Goal: Information Seeking & Learning: Check status

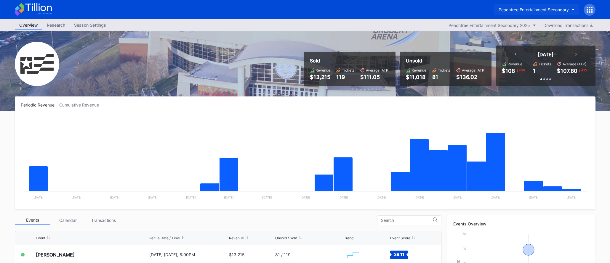
click at [511, 7] on div "Peachtree Entertainment Secondary" at bounding box center [533, 9] width 70 height 5
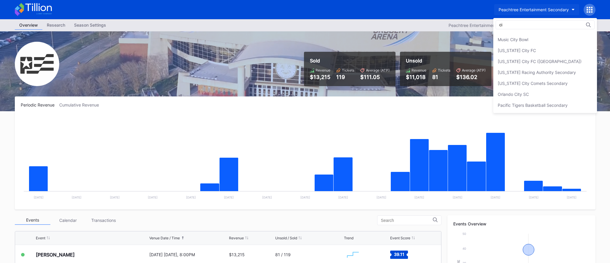
scroll to position [30, 0]
type input "cirque"
drag, startPoint x: 225, startPoint y: 13, endPoint x: 232, endPoint y: 5, distance: 11.0
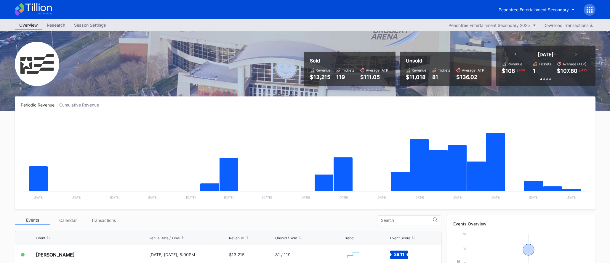
click at [29, 7] on icon at bounding box center [33, 9] width 37 height 13
click at [46, 7] on icon at bounding box center [33, 9] width 37 height 13
click at [524, 9] on div "Peachtree Entertainment Secondary" at bounding box center [533, 9] width 70 height 5
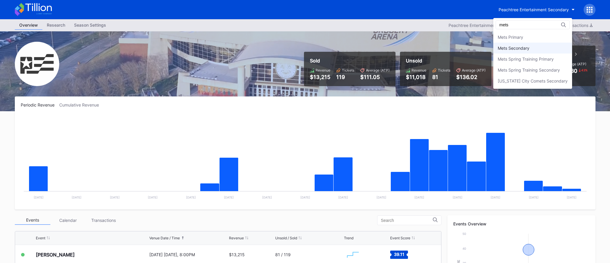
type input "mets"
click at [527, 46] on div "Mets Secondary" at bounding box center [513, 48] width 32 height 5
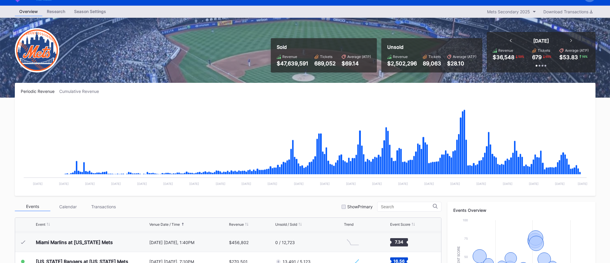
scroll to position [15, 0]
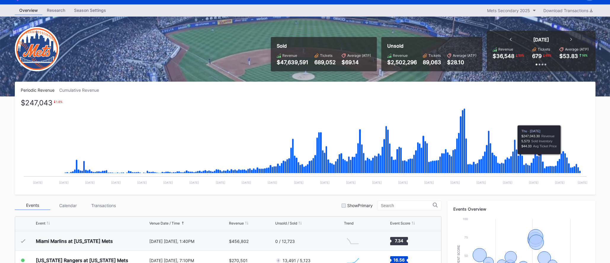
click at [538, 157] on icon "Chart title" at bounding box center [539, 164] width 2 height 17
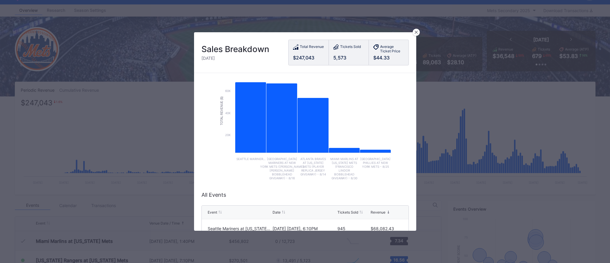
scroll to position [22, 0]
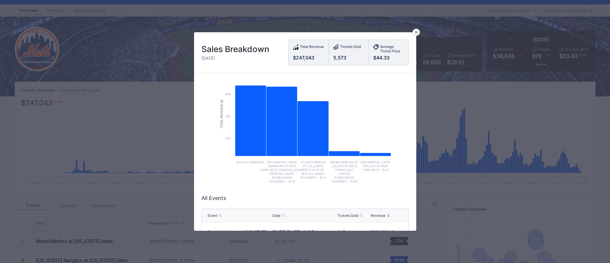
drag, startPoint x: 281, startPoint y: 168, endPoint x: 285, endPoint y: 176, distance: 8.3
click at [285, 176] on text "Seattle ​ Mariners at New ​ York Mets (Juan ​ Soto ​ Bobblehead ​ Giveaway) - 8…" at bounding box center [282, 171] width 44 height 23
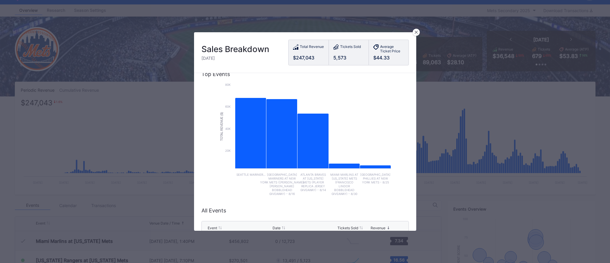
scroll to position [8, 0]
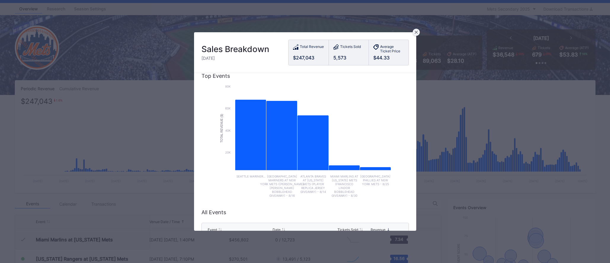
click at [417, 32] on icon at bounding box center [415, 32] width 3 height 3
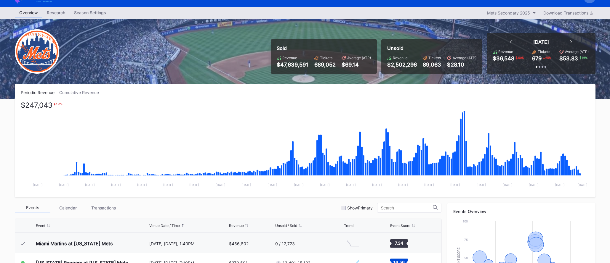
scroll to position [21, 0]
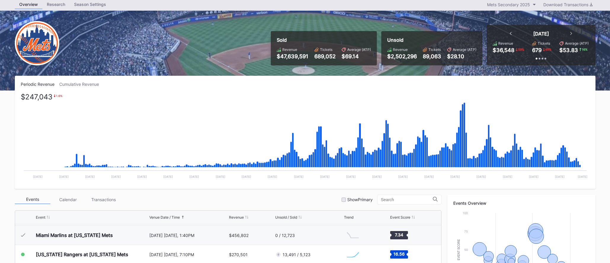
click at [84, 86] on div "Cumulative Revenue" at bounding box center [81, 84] width 44 height 5
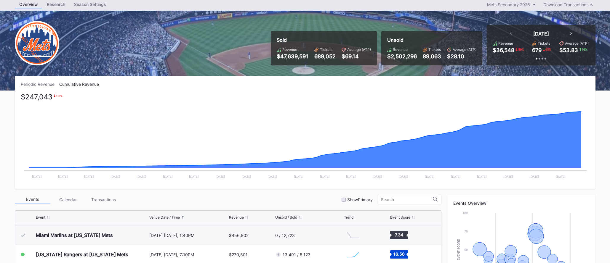
click at [32, 83] on div "Periodic Revenue" at bounding box center [40, 84] width 38 height 5
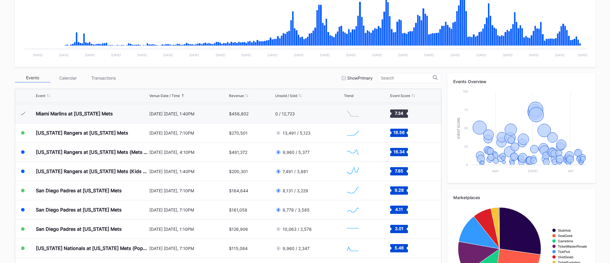
scroll to position [156, 0]
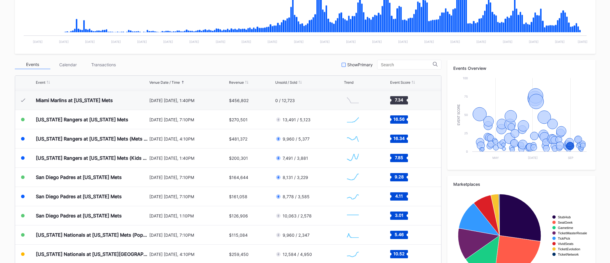
click at [352, 65] on div "Show Primary" at bounding box center [356, 64] width 31 height 5
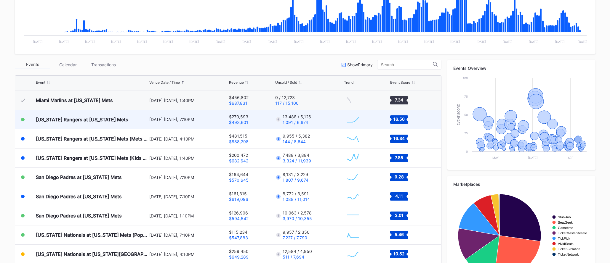
click at [219, 118] on div "[DATE] [DATE], 7:10PM" at bounding box center [188, 119] width 78 height 5
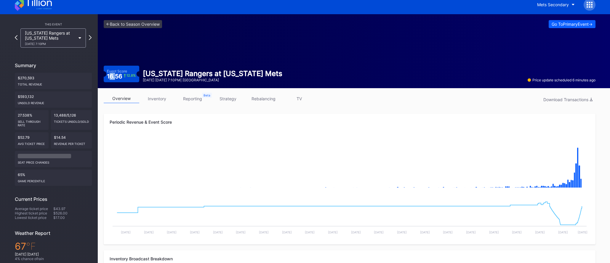
drag, startPoint x: 110, startPoint y: 77, endPoint x: 116, endPoint y: 77, distance: 5.9
click at [116, 77] on div "16.56 12.8 %" at bounding box center [121, 76] width 29 height 6
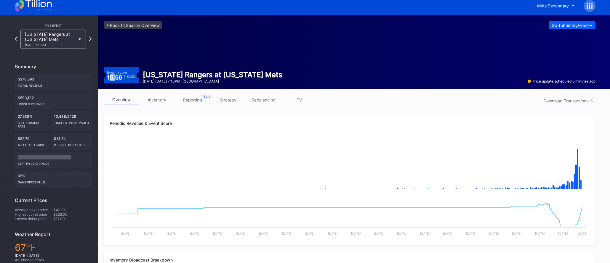
scroll to position [4, 0]
click at [117, 75] on div "16.56 12.8 %" at bounding box center [121, 78] width 29 height 6
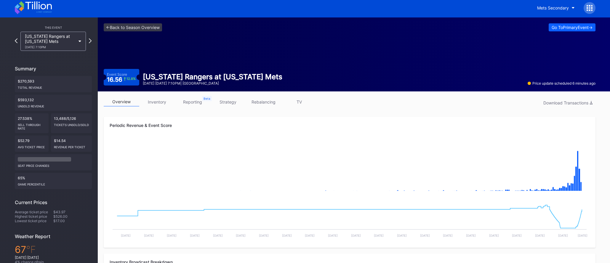
scroll to position [1, 0]
click at [230, 101] on link "strategy" at bounding box center [228, 102] width 36 height 9
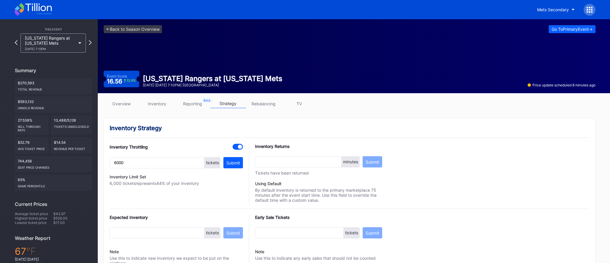
click at [126, 103] on link "overview" at bounding box center [122, 103] width 36 height 9
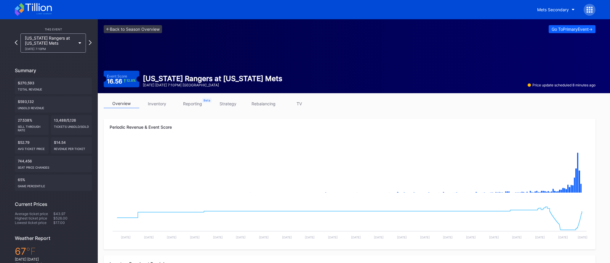
scroll to position [4, 0]
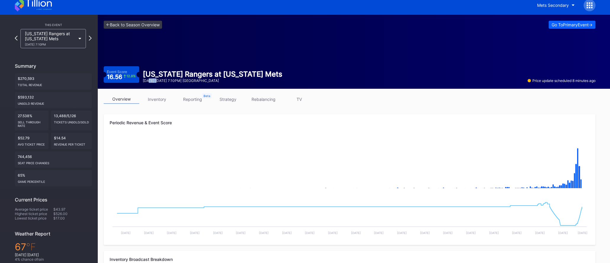
drag, startPoint x: 149, startPoint y: 82, endPoint x: 160, endPoint y: 82, distance: 11.0
click at [160, 82] on div "September 12 Friday 7:10PM | Citi Field" at bounding box center [212, 80] width 139 height 4
drag, startPoint x: 43, startPoint y: 156, endPoint x: 34, endPoint y: 158, distance: 9.1
click at [43, 156] on div "744,456 seat price changes" at bounding box center [53, 160] width 77 height 16
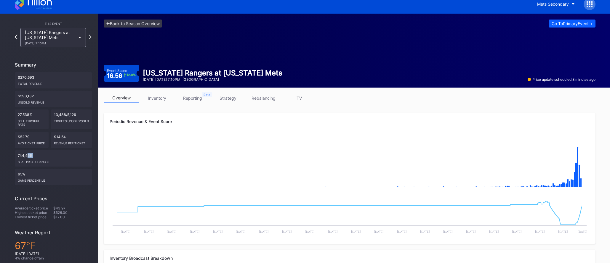
drag, startPoint x: 19, startPoint y: 158, endPoint x: 28, endPoint y: 157, distance: 8.9
click at [28, 157] on div "744,456 seat price changes" at bounding box center [53, 158] width 77 height 16
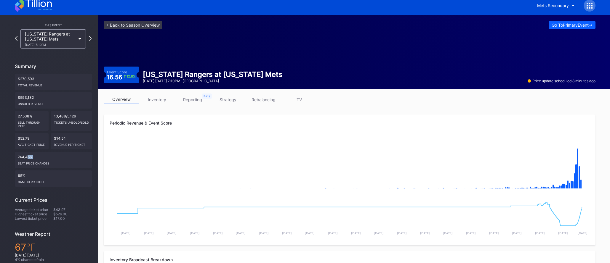
click at [169, 98] on link "inventory" at bounding box center [157, 99] width 36 height 9
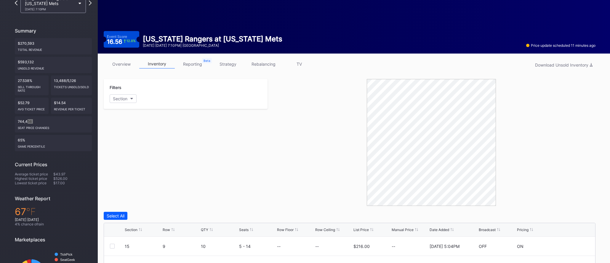
scroll to position [38, 0]
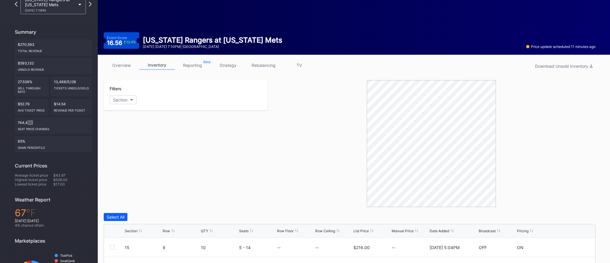
click at [195, 67] on link "reporting" at bounding box center [193, 65] width 36 height 9
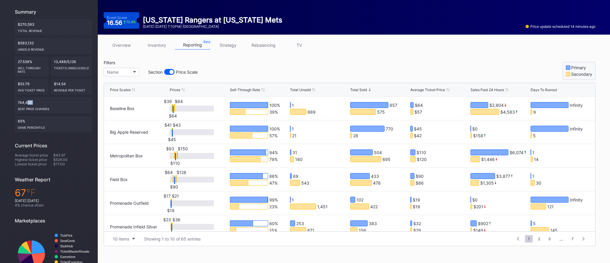
scroll to position [66, 0]
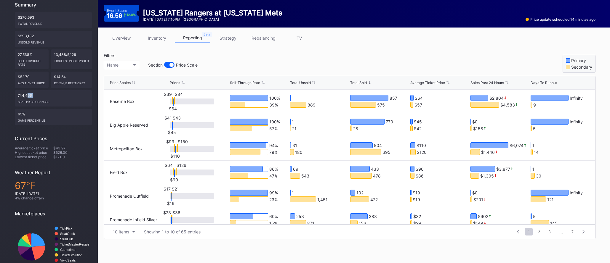
click at [233, 38] on link "strategy" at bounding box center [228, 37] width 36 height 9
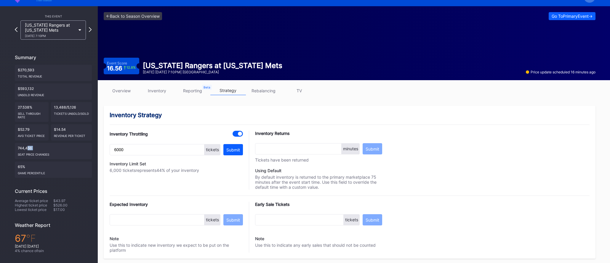
scroll to position [3, 0]
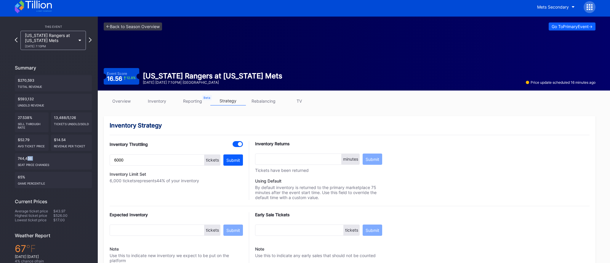
click at [298, 101] on link "TV" at bounding box center [299, 101] width 36 height 9
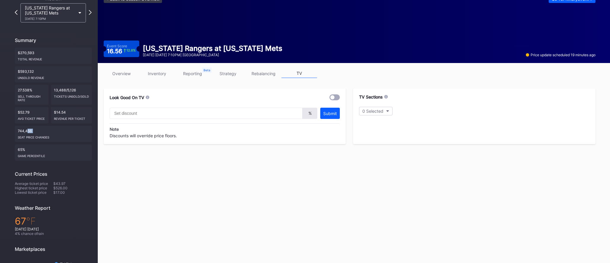
scroll to position [31, 0]
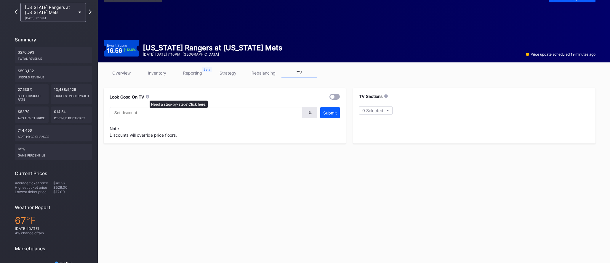
click at [147, 98] on icon at bounding box center [147, 97] width 4 height 4
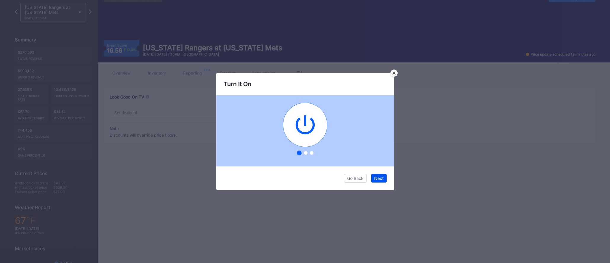
click at [377, 181] on button "Next" at bounding box center [378, 178] width 15 height 9
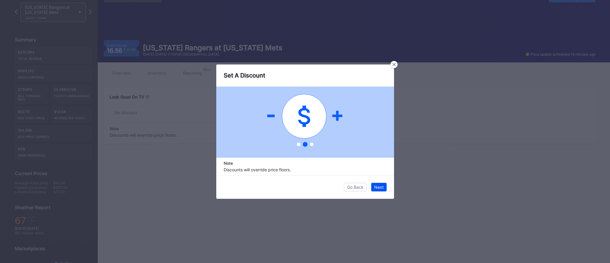
click at [377, 185] on div "Next" at bounding box center [378, 187] width 9 height 5
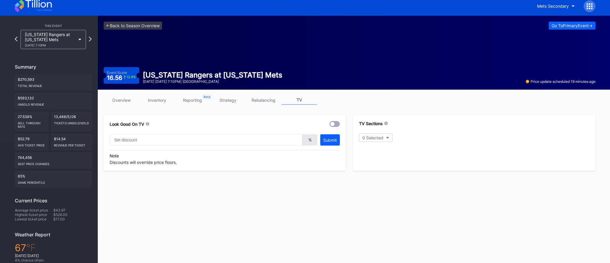
scroll to position [0, 0]
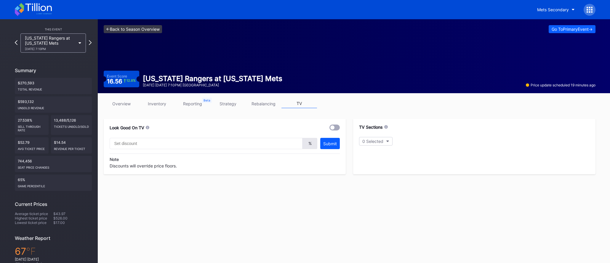
click at [129, 27] on link "<- Back to Season Overview" at bounding box center [133, 29] width 58 height 8
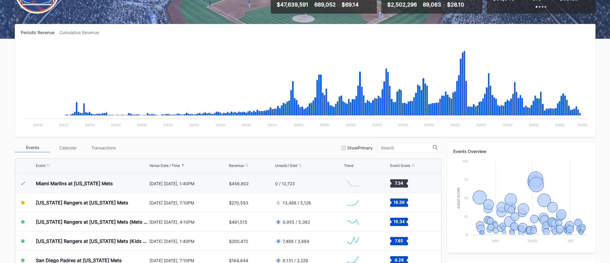
scroll to position [184, 0]
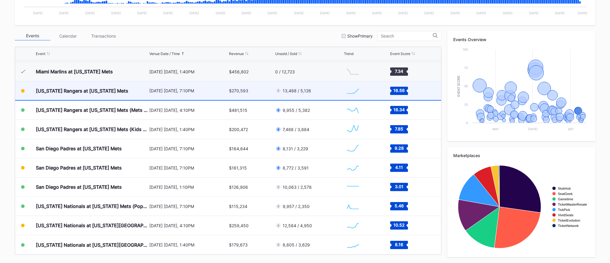
click at [187, 95] on div "[DATE] [DATE], 7:10PM" at bounding box center [188, 90] width 78 height 19
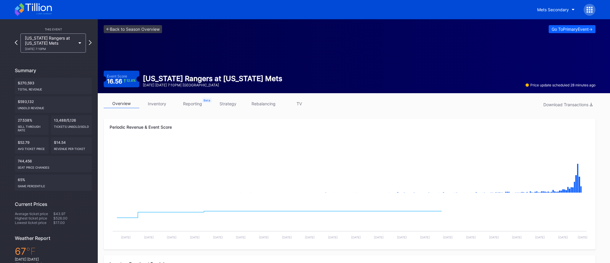
click at [230, 103] on link "strategy" at bounding box center [228, 103] width 36 height 9
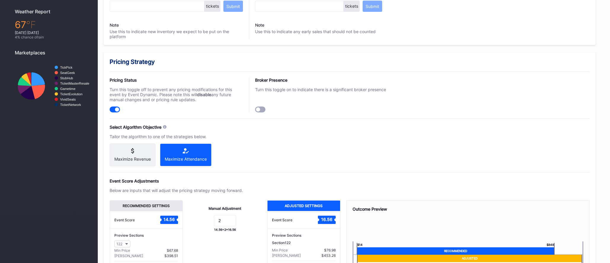
scroll to position [227, 0]
click at [223, 226] on input "2" at bounding box center [225, 220] width 22 height 11
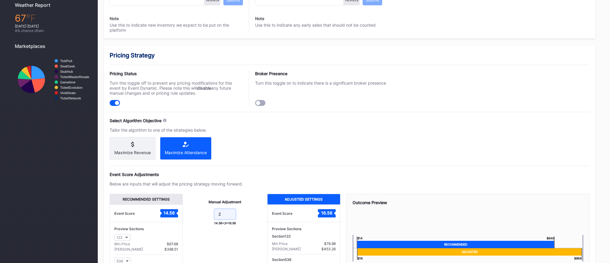
scroll to position [279, 0]
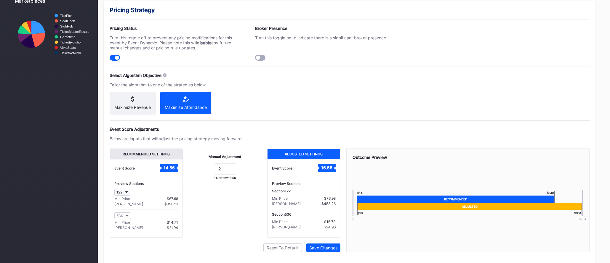
click at [127, 196] on button "122" at bounding box center [122, 192] width 16 height 7
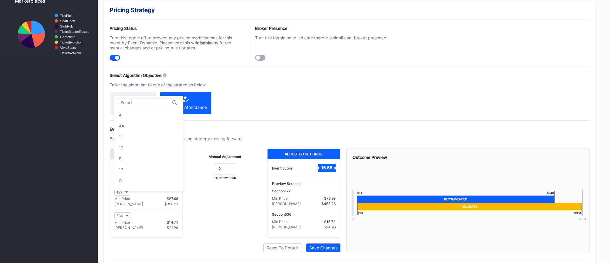
scroll to position [449, 0]
click at [142, 159] on div "126" at bounding box center [148, 158] width 69 height 11
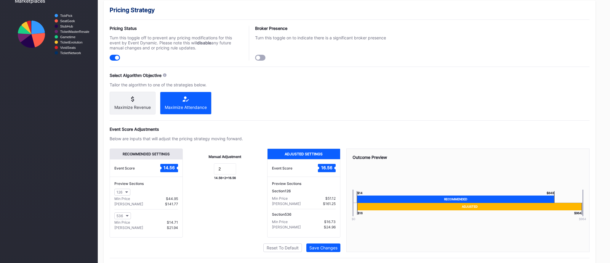
scroll to position [282, 0]
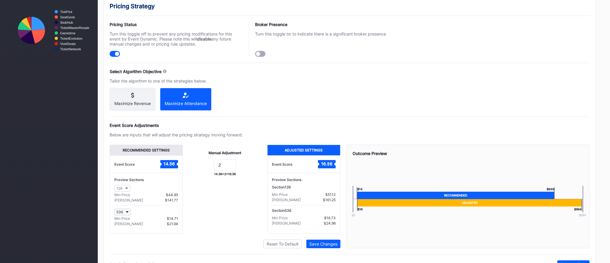
click at [125, 216] on button "536" at bounding box center [122, 212] width 17 height 7
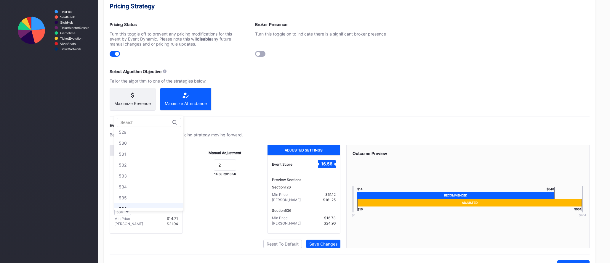
scroll to position [1826, 0]
click at [138, 153] on div "530" at bounding box center [148, 149] width 69 height 11
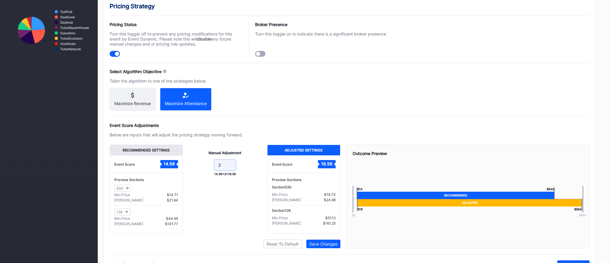
click at [232, 171] on input "2" at bounding box center [225, 165] width 22 height 11
type input "1"
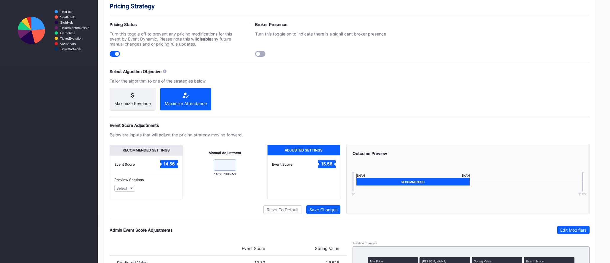
type input "2"
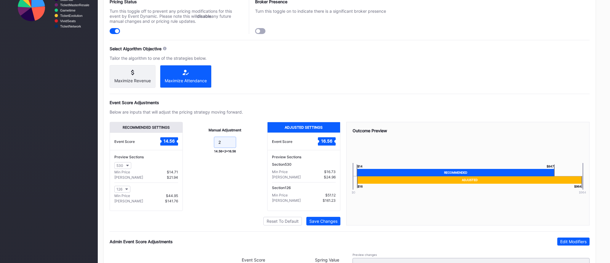
scroll to position [304, 0]
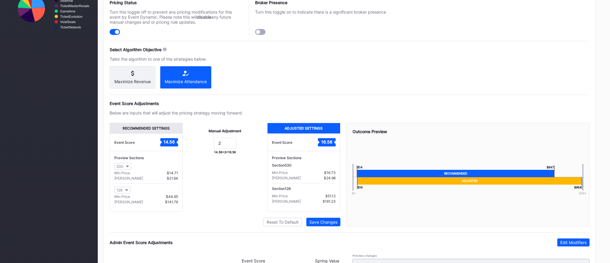
click at [231, 182] on div "Manual Adjustment 2 14.56 + 2 = 16.56" at bounding box center [225, 167] width 84 height 89
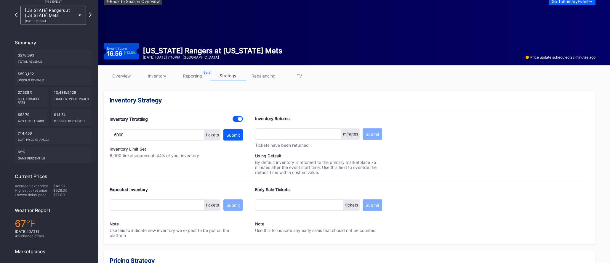
scroll to position [22, 0]
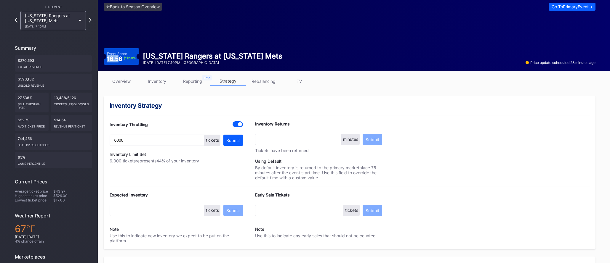
drag, startPoint x: 106, startPoint y: 58, endPoint x: 120, endPoint y: 58, distance: 13.9
click at [119, 58] on div "Event Score 16.56 12.8 %" at bounding box center [122, 56] width 36 height 17
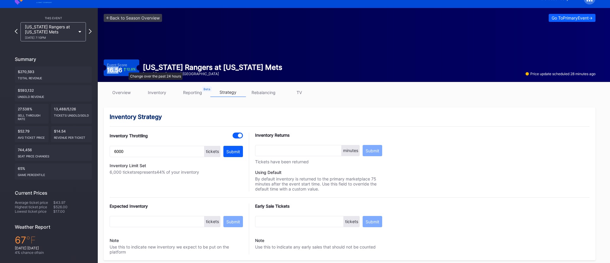
scroll to position [5, 0]
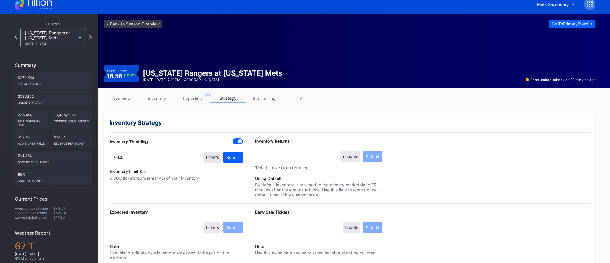
click at [119, 95] on link "overview" at bounding box center [122, 98] width 36 height 9
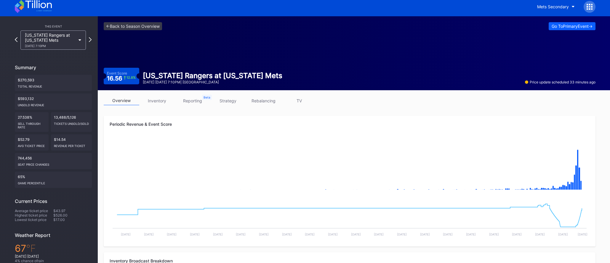
scroll to position [6, 0]
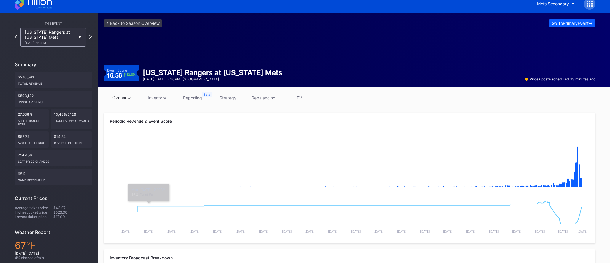
click at [225, 101] on link "strategy" at bounding box center [228, 97] width 36 height 9
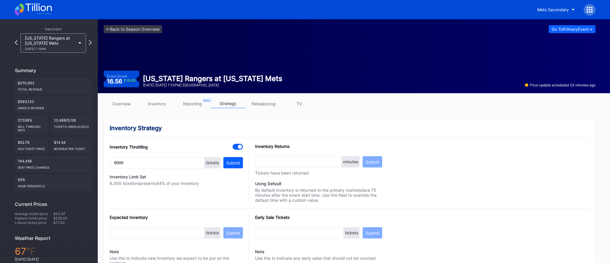
click at [118, 103] on link "overview" at bounding box center [122, 103] width 36 height 9
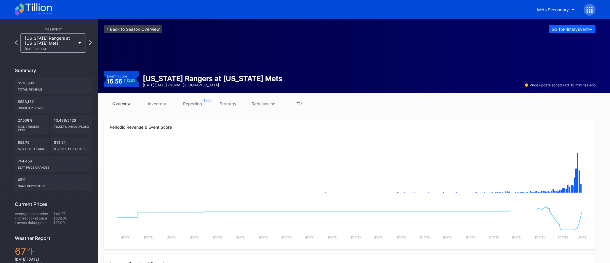
click at [146, 32] on link "<- Back to Season Overview" at bounding box center [133, 29] width 58 height 8
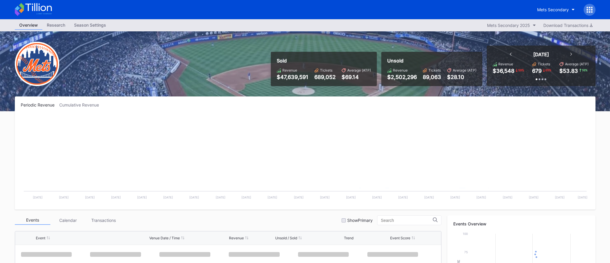
click at [94, 27] on div "Season Settings" at bounding box center [90, 25] width 41 height 9
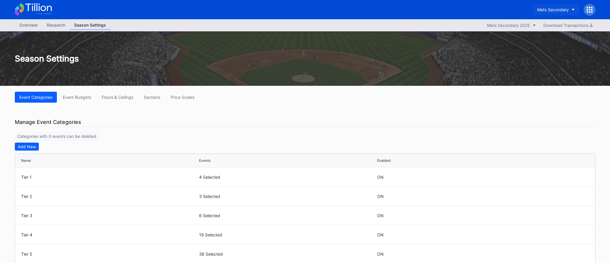
click at [549, 8] on div "Mets Secondary" at bounding box center [553, 9] width 32 height 5
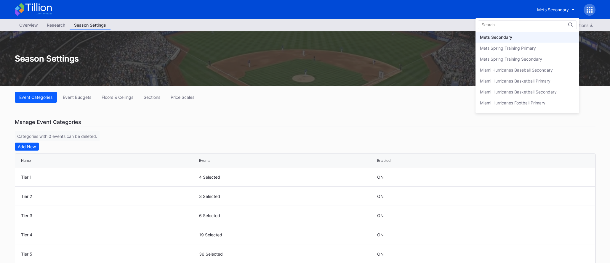
scroll to position [915, 0]
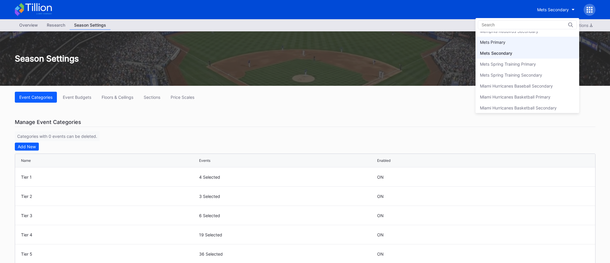
click at [525, 40] on div "Mets Primary" at bounding box center [527, 42] width 104 height 11
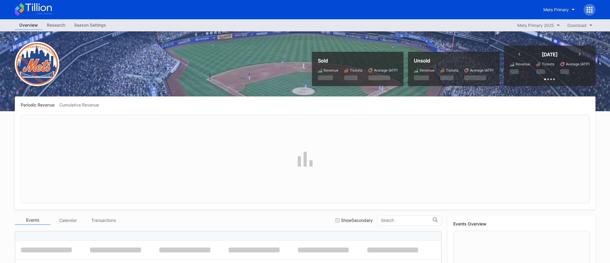
scroll to position [9, 0]
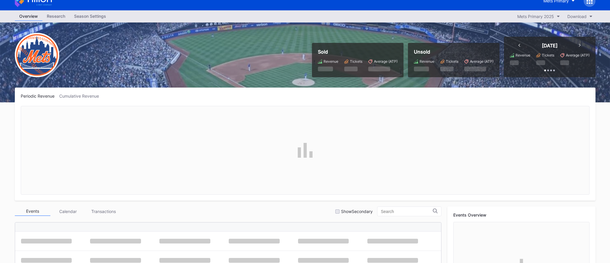
click at [88, 20] on div "Season Settings" at bounding box center [90, 16] width 41 height 9
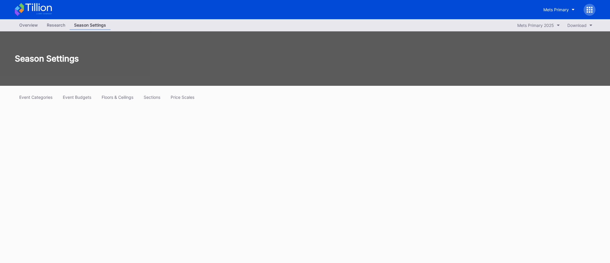
click at [90, 17] on div "Mets Primary" at bounding box center [305, 9] width 592 height 19
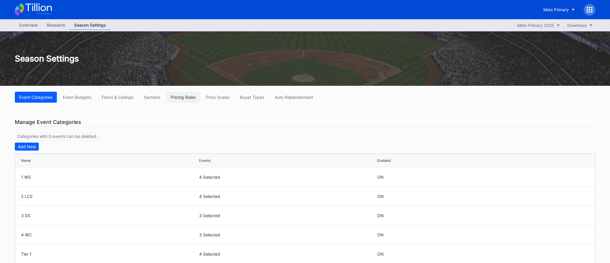
click at [188, 99] on div "Pricing Rules" at bounding box center [183, 97] width 25 height 5
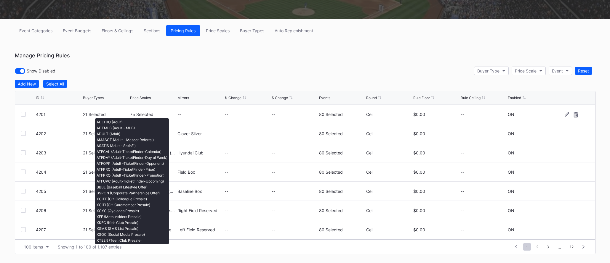
scroll to position [0, 0]
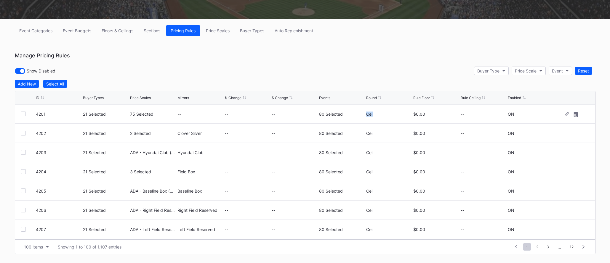
drag, startPoint x: 366, startPoint y: 116, endPoint x: 375, endPoint y: 114, distance: 8.7
click at [375, 114] on div "Ceil" at bounding box center [389, 114] width 46 height 5
click at [22, 84] on div "Add New" at bounding box center [27, 83] width 18 height 5
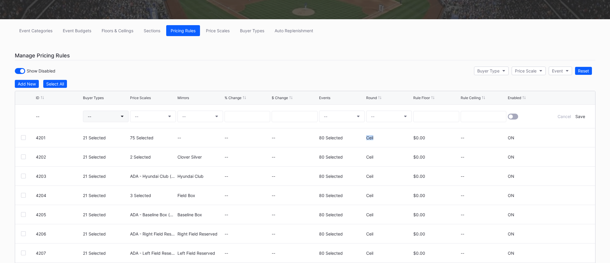
click at [111, 116] on button "--" at bounding box center [106, 117] width 46 height 12
click at [568, 116] on div "Cancel" at bounding box center [563, 116] width 13 height 5
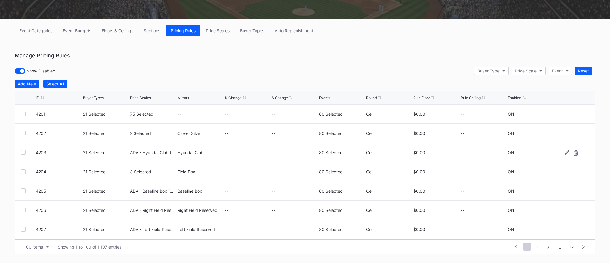
scroll to position [0, 0]
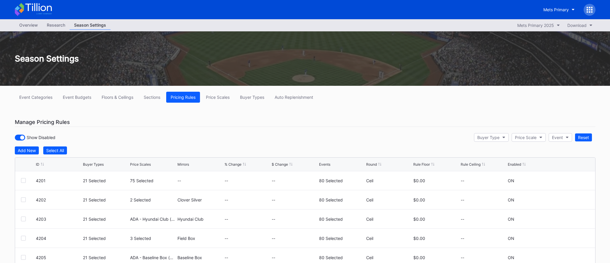
click at [37, 2] on div "Mets Primary" at bounding box center [305, 9] width 592 height 19
click at [36, 7] on icon at bounding box center [33, 9] width 37 height 13
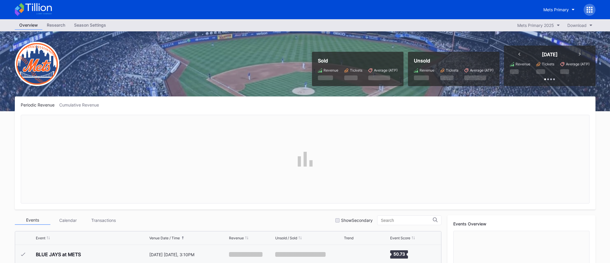
scroll to position [1366, 0]
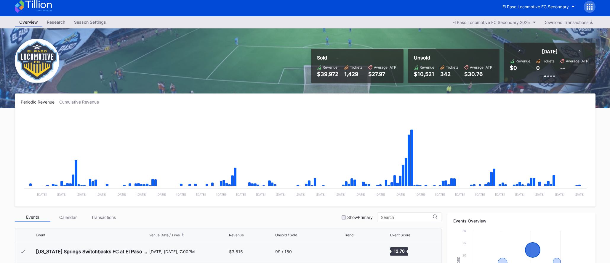
scroll to position [133, 0]
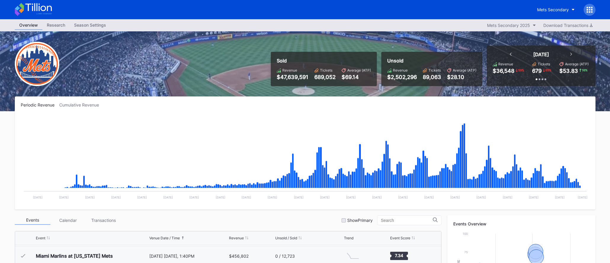
click at [588, 9] on icon at bounding box center [588, 9] width 1 height 1
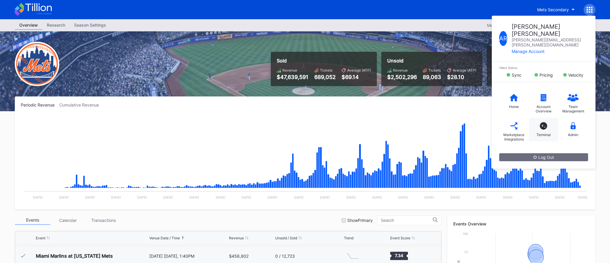
click at [541, 119] on div "T_ Terminal" at bounding box center [543, 130] width 30 height 24
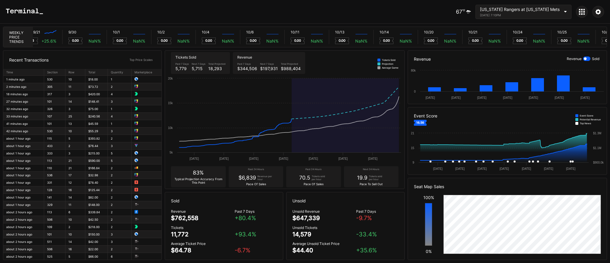
scroll to position [0, 3524]
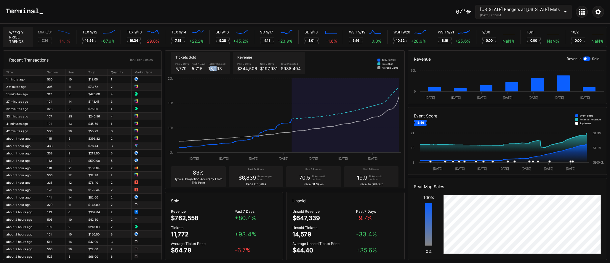
drag, startPoint x: 209, startPoint y: 69, endPoint x: 216, endPoint y: 69, distance: 6.8
click at [216, 69] on div "18,293" at bounding box center [216, 68] width 17 height 5
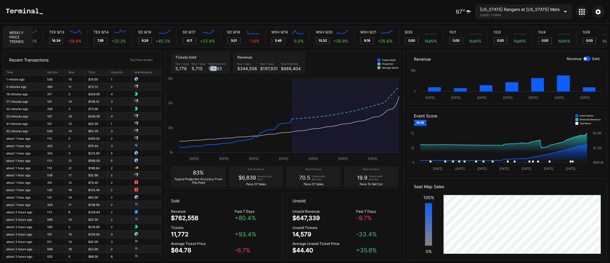
scroll to position [0, 3188]
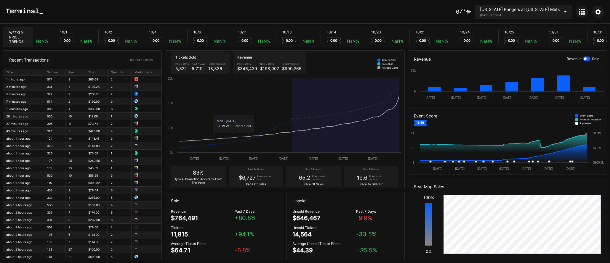
click at [234, 110] on icon "Created with Highcharts 11.2.0 [DATE] [DATE] [DATE] [DATE] [DATE] [DATE] Sep 5k…" at bounding box center [284, 119] width 239 height 89
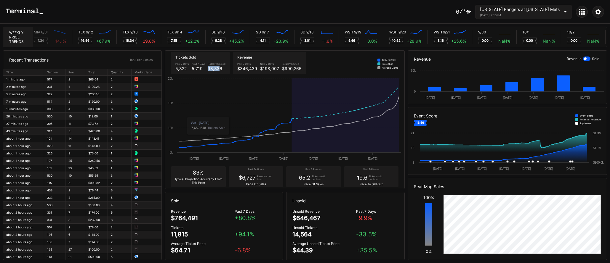
drag, startPoint x: 208, startPoint y: 70, endPoint x: 218, endPoint y: 70, distance: 10.1
click at [218, 70] on div "18,336" at bounding box center [216, 68] width 17 height 5
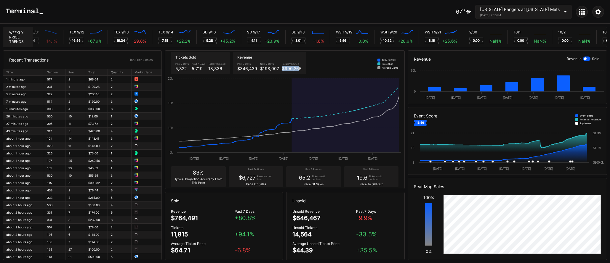
drag, startPoint x: 281, startPoint y: 68, endPoint x: 296, endPoint y: 68, distance: 14.8
click at [296, 68] on div "$990,265" at bounding box center [292, 68] width 20 height 5
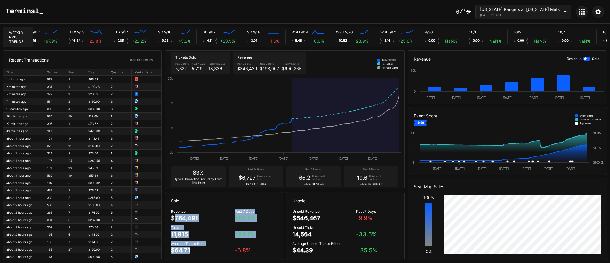
drag, startPoint x: 174, startPoint y: 217, endPoint x: 191, endPoint y: 250, distance: 36.8
click at [191, 250] on div "Revenue $764,491 Past 7 Days + 80.8 % Tickets 11,815 + 94.1 % Average Ticket Pr…" at bounding box center [224, 234] width 118 height 51
click at [191, 250] on div "Average Ticket Price $64.71" at bounding box center [203, 248] width 64 height 12
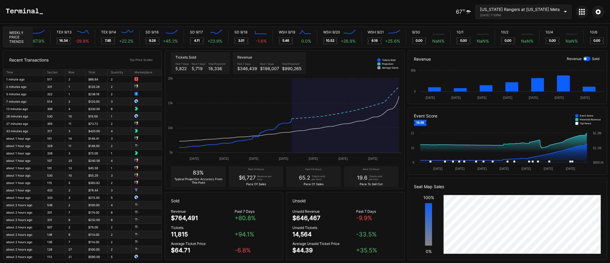
drag, startPoint x: 295, startPoint y: 214, endPoint x: 311, endPoint y: 247, distance: 36.1
click at [311, 247] on div "Unsold Revenue $646,467 Past 7 Days -9.9 % Unsold Tickets 14,564 -33.5 % Averag…" at bounding box center [345, 234] width 118 height 51
click at [311, 247] on div "$44.39" at bounding box center [302, 250] width 20 height 7
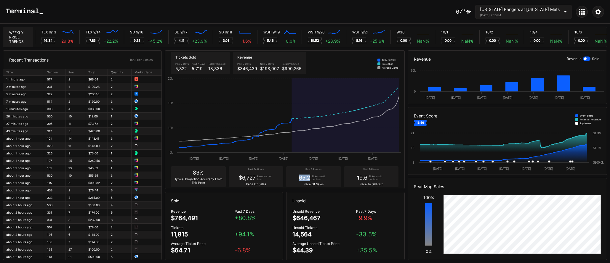
drag, startPoint x: 297, startPoint y: 176, endPoint x: 310, endPoint y: 177, distance: 13.0
click at [310, 177] on div "Past 24 Hours 65.2 Tickets sold per hour Pace Of Sales" at bounding box center [313, 176] width 54 height 21
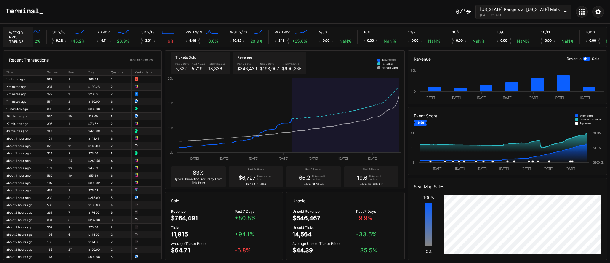
click at [364, 176] on div "19.6" at bounding box center [362, 178] width 10 height 6
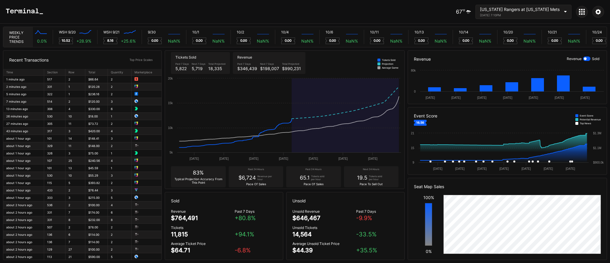
scroll to position [0, 3444]
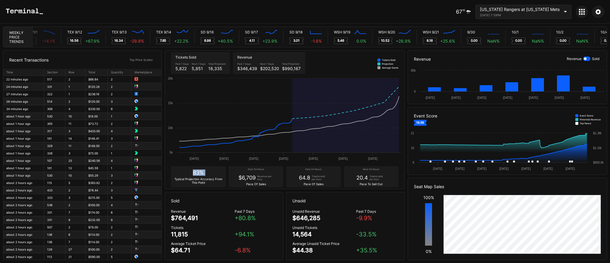
click at [194, 174] on div "83% Typical Projection Accuracy From This Point" at bounding box center [198, 176] width 54 height 21
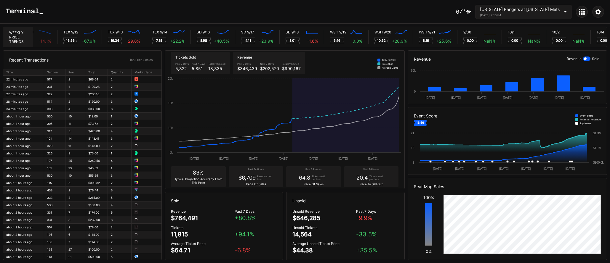
click at [194, 184] on div "Typical Projection Accuracy From This Point" at bounding box center [198, 180] width 49 height 7
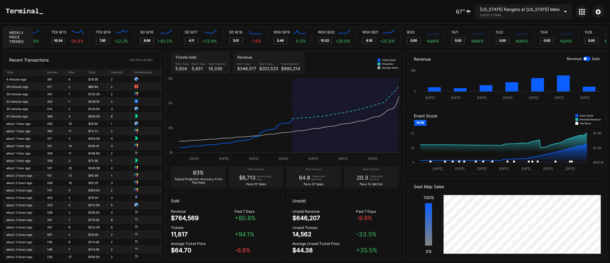
scroll to position [0, 3185]
